Goal: Contribute content: Add original content to the website for others to see

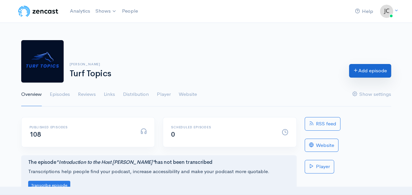
click at [368, 72] on link "Add episode" at bounding box center [370, 71] width 42 height 14
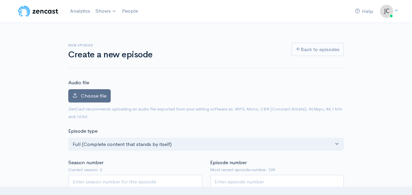
click at [91, 94] on span "Choose file" at bounding box center [94, 95] width 26 height 6
click at [0, 0] on input "Choose file" at bounding box center [0, 0] width 0 height 0
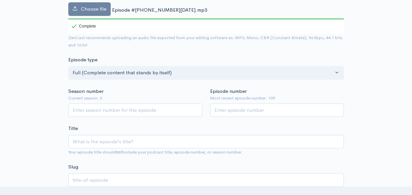
scroll to position [111, 0]
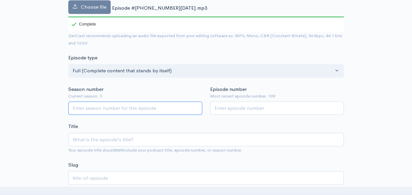
click at [170, 106] on input "Season number" at bounding box center [135, 108] width 134 height 14
type input "3"
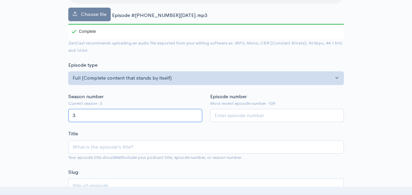
scroll to position [103, 0]
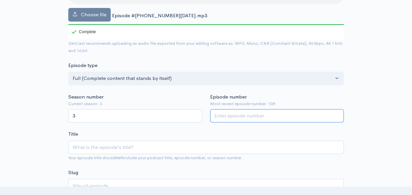
click at [234, 115] on input "Episode number" at bounding box center [277, 116] width 134 height 14
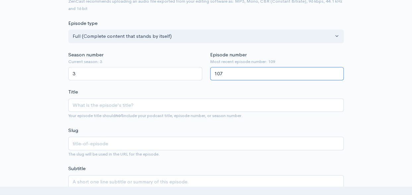
scroll to position [146, 0]
click at [337, 70] on input "108" at bounding box center [277, 74] width 134 height 14
click at [337, 70] on input "109" at bounding box center [277, 74] width 134 height 14
type input "110"
click at [337, 70] on input "110" at bounding box center [277, 74] width 134 height 14
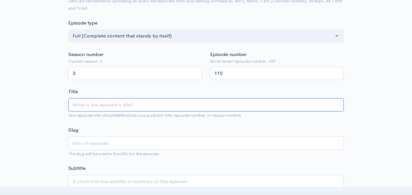
click at [141, 105] on input "Title" at bounding box center [205, 105] width 275 height 14
type input "T"
type input "t"
type input "Th"
type input "th"
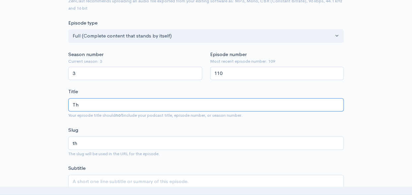
type input "The"
type input "the"
type input "The R"
type input "the-r"
type input "The Re"
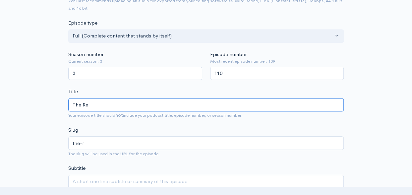
type input "the-re"
type input "The Rec"
type input "the-rec"
type input "The Reca"
type input "the-reca"
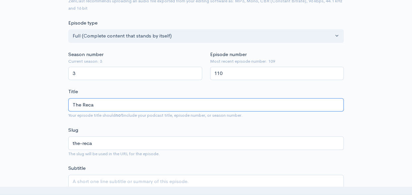
type input "The Recap"
type input "the-recap"
type input "The Recap o"
type input "the-recap-o"
type input "The Recap of"
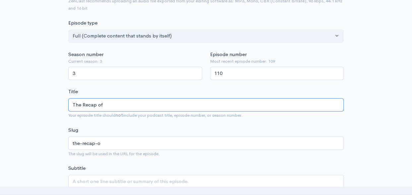
type input "the-recap-of"
type input "The Recap of B"
type input "the-recap-of-b"
type input "The Recap of Br"
type input "the-recap-of-br"
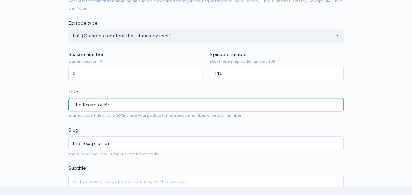
type input "The Recap of Bre"
type input "the-recap-of-bre"
type input "The Recap of Bree"
type input "the-recap-of-bree"
type input "The Recap of Breed"
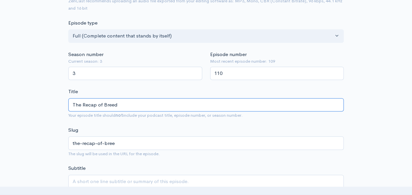
type input "the-recap-of-breed"
type input "The Recap of Breede"
type input "the-recap-of-breede"
type input "The Recap of Breeder"
type input "the-recap-of-breeder"
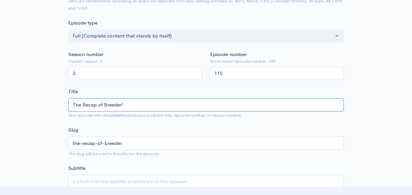
type input "The Recap of [PERSON_NAME]'s"
type input "the-recap-of-breeders"
type input "The Recap of [PERSON_NAME]'s C"
type input "the-recap-of-breeders-c"
type input "The Recap of [PERSON_NAME]'s Cu"
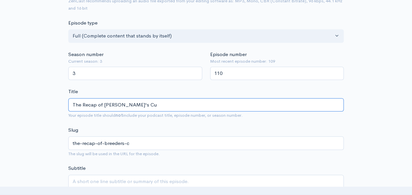
type input "the-recap-of-breeders-cu"
type input "The Recap of [PERSON_NAME]'s Cup"
type input "the-recap-of-breeders-cup"
type input "The Recap of [PERSON_NAME]'s Cup W"
type input "the-recap-of-breeders-cup-w"
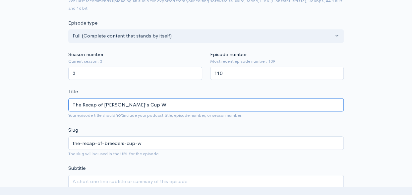
type input "The Recap of Breeder's Cup Wi"
type input "the-recap-of-breeders-cup-wi"
type input "The Recap of Breeder's Cup Win"
type input "the-recap-of-breeders-cup-win"
type input "The Recap of [PERSON_NAME]'s Cup Win a"
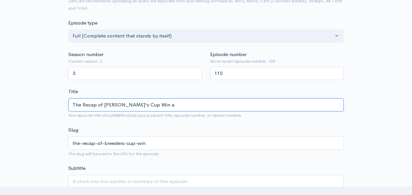
type input "the-recap-of-breeders-cup-win-a"
type input "The Recap of [PERSON_NAME]'s Cup Win an"
type input "the-recap-of-breeders-cup-win-an"
type input "The Recap of [PERSON_NAME]'s Cup Win and"
type input "the-recap-of-breeders-cup-win-and"
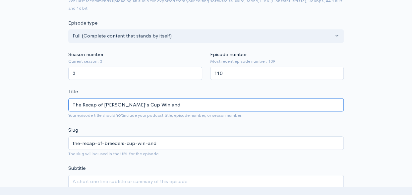
type input "The Recap of Breeder's Cup Win and I"
type input "the-recap-of-breeders-cup-win-and-i"
type input "The Recap of [PERSON_NAME]'s Cup Win and In"
type input "the-recap-of-breeders-cup-win-and-in"
type input "The Recap of Breeder's Cup Win and In R"
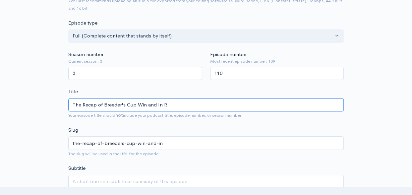
type input "the-recap-of-breeders-cup-win-and-in-r"
type input "The Recap of Breeder's Cup Win and In Ra"
type input "the-recap-of-breeders-cup-win-and-in-ra"
type input "The Recap of Breeder's Cup Win and In Rac"
type input "the-recap-of-breeders-cup-win-and-in-rac"
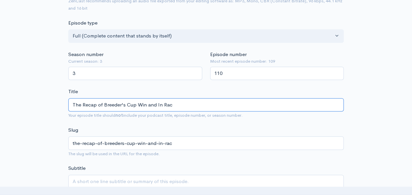
type input "The Recap of [PERSON_NAME]'s Cup Win and In Race"
type input "the-recap-of-breeders-cup-win-and-in-race"
type input "The Recap of Breeder's Cup Win and In Races"
type input "the-recap-of-breeders-cup-win-and-in-races"
type input "The Recap of Breeder's Cup Win and In Races i"
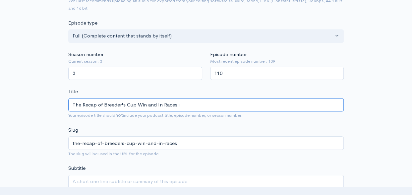
type input "the-recap-of-breeders-cup-win-and-in-races-i"
type input "The Recap of Breeder's Cup Win and In Races in"
type input "the-recap-of-breeders-cup-win-and-in-races-in"
type input "The Recap of [PERSON_NAME]'s Cup Win and In Races inc"
type input "the-recap-of-breeders-cup-win-and-in-races-inc"
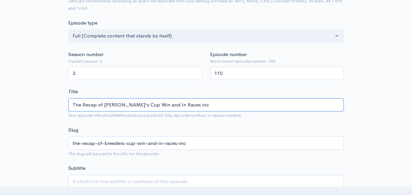
type input "The Recap of Breeder's Cup Win and In Races incl"
type input "the-recap-of-breeders-cup-win-and-in-races-incl"
type input "The Recap of Breeder's Cup Win and In Races inclu"
type input "the-recap-of-breeders-cup-win-and-in-races-inclu"
type input "The Recap of Breeder's Cup Win and In Races includ"
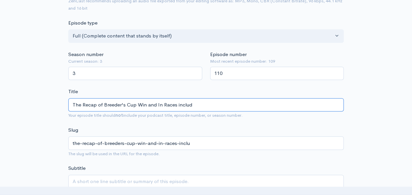
type input "the-recap-of-breeders-cup-win-and-in-races-includ"
type input "The Recap of Breeder's Cup Win and In Races includi"
type input "the-recap-of-breeders-cup-win-and-in-races-includi"
type input "The Recap of Breeder's Cup Win and In Races includin"
type input "the-recap-of-breeders-cup-win-and-in-races-includin"
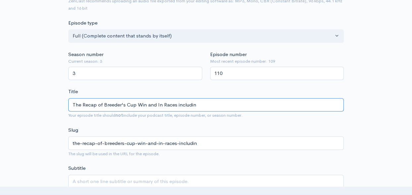
type input "The Recap of Breeder's Cup Win and In Races including"
type input "the-recap-of-breeders-cup-win-and-in-races-including"
type input "The Recap of [PERSON_NAME]'s Cup Win and In Races including t"
type input "the-recap-of-breeders-cup-win-and-in-races-including-t"
type input "The Recap of Breeder's Cup Win and In Races including th"
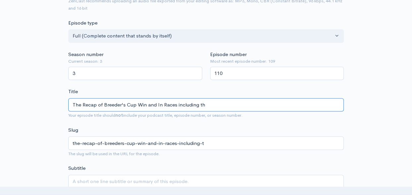
type input "the-recap-of-breeders-cup-win-and-in-races-including-th"
type input "The Recap of [PERSON_NAME]'s Cup Win and In Races including the"
type input "the-recap-of-breeders-cup-win-and-in-races-including-the"
type input "The Recap of [PERSON_NAME]'s Cup Win and In Races including the A"
type input "the-recap-of-breeders-cup-win-and-in-races-including-the-a"
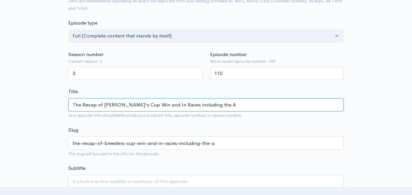
type input "The Recap of [PERSON_NAME]'s Cup Win and In Races including the Ar"
type input "the-recap-of-breeders-cup-win-and-in-races-including-the-ar"
type input "The Recap of [PERSON_NAME]'s Cup Win and In Races including the A"
type input "the-recap-of-breeders-cup-win-and-in-races-including-the-a"
type input "The Recap of [PERSON_NAME]'s Cup Win and In Races including the"
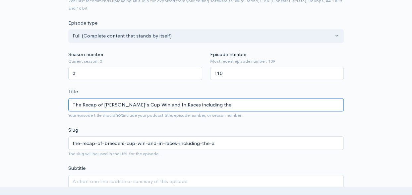
type input "the-recap-of-breeders-cup-win-and-in-races-including-the"
type input "The Recap of [PERSON_NAME]'s Cup Win and In Races including the 2"
type input "the-recap-of-breeders-cup-win-and-in-races-including-the-2"
type input "The Recap of [PERSON_NAME]'s Cup Win and In Races including the 20"
type input "the-recap-of-breeders-cup-win-and-in-races-including-the-20"
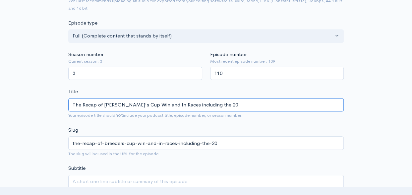
type input "The Recap of [PERSON_NAME]'s Cup Win and In Races including the 202"
type input "the-recap-of-breeders-cup-win-and-in-races-including-the-202"
type input "The Recap of Breeder's Cup Win and In Races including the 2025"
type input "the-recap-of-breeders-cup-win-and-in-races-including-the-2025"
type input "The Recap of Breeder's Cup Win and In Races including the 2025 A"
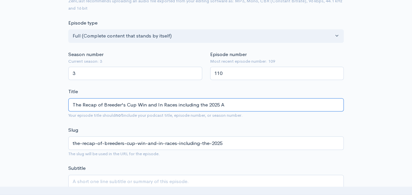
type input "the-recap-of-breeders-cup-win-and-in-races-including-the-2025-a"
type input "The Recap of Breeder's Cup Win and In Races including the 2025 Ar"
type input "the-recap-of-breeders-cup-win-and-in-races-including-the-2025-ar"
type input "The Recap of Breeder's Cup Win and In Races including the 2025 Arc"
type input "the-recap-of-breeders-cup-win-and-in-races-including-the-2025-arc"
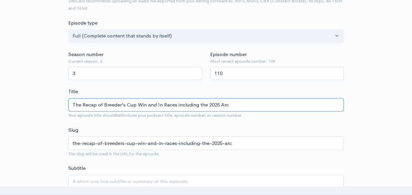
type input "The Recap of Breeder's Cup Win and In Races including the 2025 Arc d"
type input "the-recap-of-breeders-cup-win-and-in-races-including-the-2025-arc-d"
type input "The Recap of Breeder's Cup Win and In Races including the 2025 Arc de"
type input "the-recap-of-breeders-cup-win-and-in-races-including-the-2025-arc-de"
type input "The Recap of Breeder's Cup Win and In Races including the 2025 Arc de T"
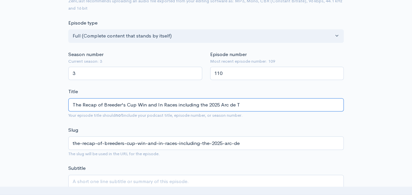
type input "the-recap-of-breeders-cup-win-and-in-races-including-the-2025-arc-de-t"
type input "The Recap of Breeder's Cup Win and In Races including the 2025 Arc de Tr"
type input "the-recap-of-breeders-cup-win-and-in-races-including-the-2025-arc-de-tr"
type input "The Recap of Breeder's Cup Win and In Races including the 2025 Arc de Tri"
type input "the-recap-of-breeders-cup-win-and-in-races-including-the-2025-arc-de-tri"
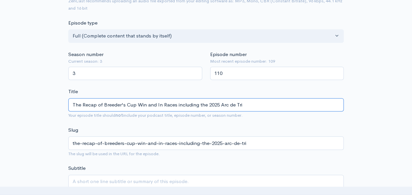
type input "The Recap of Breeder's Cup Win and In Races including the 2025 Arc de Trio"
type input "the-recap-of-breeders-cup-win-and-in-races-including-the-2025-arc-de-trio"
type input "The Recap of Breeder's Cup Win and In Races including the 2025 Arc de Triom"
type input "the-recap-of-breeders-cup-win-and-in-races-including-the-2025-arc-de-triom"
type input "The Recap of Breeder's Cup Win and In Races including the 2025 Arc de Triomp"
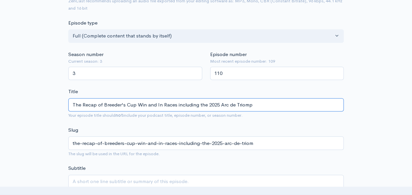
type input "the-recap-of-breeders-cup-win-and-in-races-including-the-2025-arc-de-triomp"
type input "The Recap of Breeder's Cup Win and In Races including the 2025 Arc de Triomph"
type input "the-recap-of-breeders-cup-win-and-in-races-including-the-2025-arc-de-triomph"
type input "The Recap of Breeder's Cup Win and In Races including the 2025 Arc de Triomphe"
type input "the-recap-of-breeders-cup-win-and-in-races-including-the-2025-arc-de-triomphe"
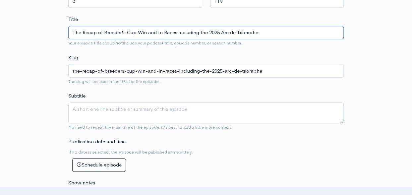
scroll to position [220, 0]
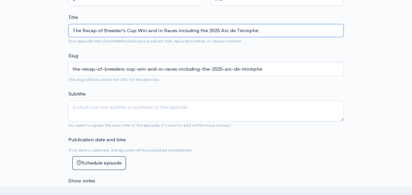
type input "The Recap of Breeder's Cup Win and In Races including the 2025 Arc de Triomphe"
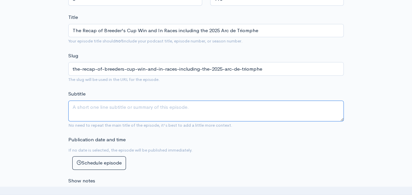
click at [102, 104] on textarea "Subtitle" at bounding box center [205, 110] width 275 height 21
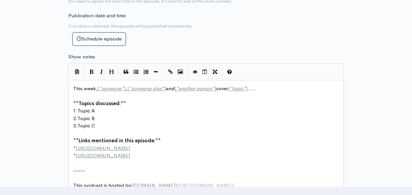
scroll to position [346, 0]
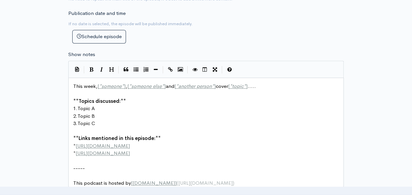
type textarea "Recap of the Breeder's Cup Win and In Races, which includes the 2025 Arc de Tri…"
click at [125, 85] on span "]" at bounding box center [125, 86] width 2 height 6
type textarea "host"
type textarea "[PERSON_NAME]"
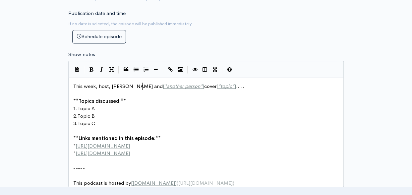
scroll to position [2, 33]
click at [196, 84] on span "This week, host, [PERSON_NAME] and [ * another person * ] cover [ * topic * ] .…" at bounding box center [158, 86] width 171 height 6
type textarea "recaps the numerous Breeder's Cup Win and In races"
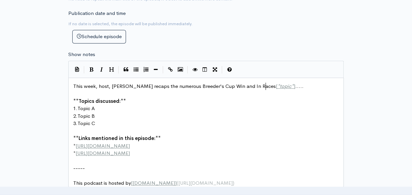
type textarea "Races"
type textarea ", which includes teh"
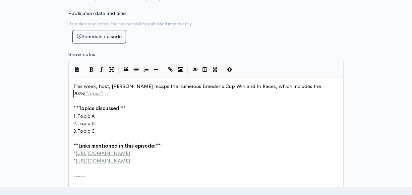
scroll to position [2, 19]
type textarea "he 2025 Arc de Triomphe"
click at [127, 94] on pre "This week, host, [PERSON_NAME] recaps the numerous Breeder's Cup Win and In Rac…" at bounding box center [208, 90] width 273 height 15
type textarea "."
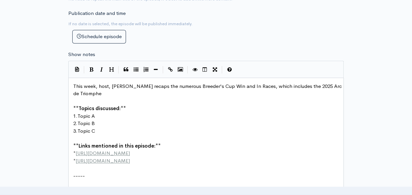
scroll to position [2, 1]
click at [96, 114] on pre "1. Topic A" at bounding box center [208, 116] width 273 height 8
type textarea "2025 Arc de Triomphe"
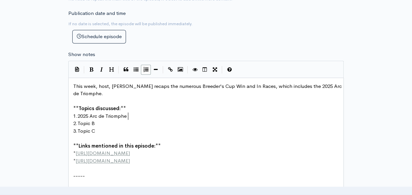
click at [95, 121] on span "Topic B" at bounding box center [86, 123] width 17 height 6
type textarea "2025 Dewhue"
type textarea "rst Stakes"
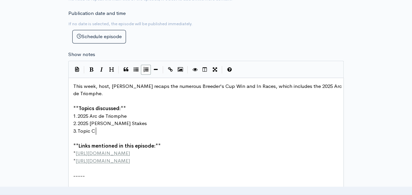
click at [97, 129] on pre "3. Topic C" at bounding box center [208, 131] width 273 height 8
type textarea "[PERSON_NAME]'s Cup Win and In Races"
click at [144, 158] on pre "* [URL][DOMAIN_NAME]" at bounding box center [208, 161] width 273 height 8
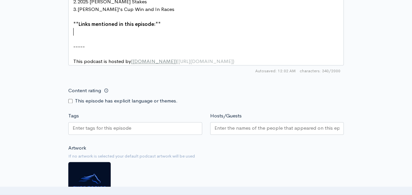
scroll to position [471, 0]
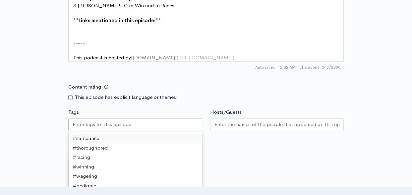
click at [141, 131] on div at bounding box center [135, 124] width 134 height 13
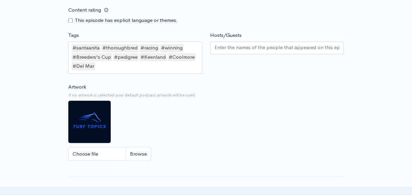
scroll to position [1, 0]
click at [107, 71] on div "#santaanita #thoroughbred #racing #winning #Breeders's Cup #pedigree #Keenland …" at bounding box center [135, 57] width 134 height 32
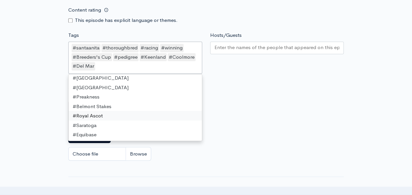
scroll to position [61, 0]
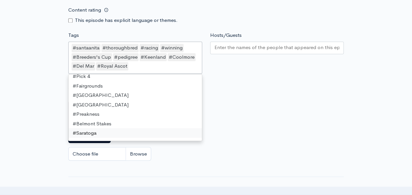
click at [233, 137] on div "Artwork If no artwork is selected your default podcast artwork will be used Cho…" at bounding box center [205, 124] width 275 height 82
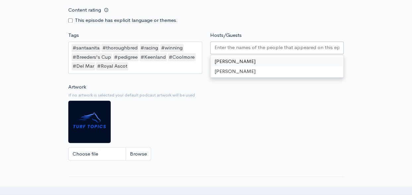
click at [220, 50] on input "Hosts/Guests" at bounding box center [276, 48] width 125 height 8
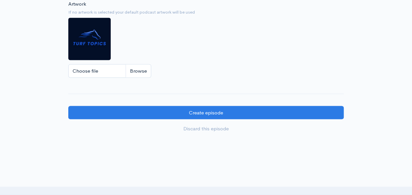
scroll to position [631, 0]
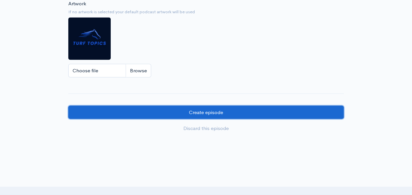
click at [209, 114] on input "Create episode" at bounding box center [205, 113] width 275 height 14
